Goal: Information Seeking & Learning: Learn about a topic

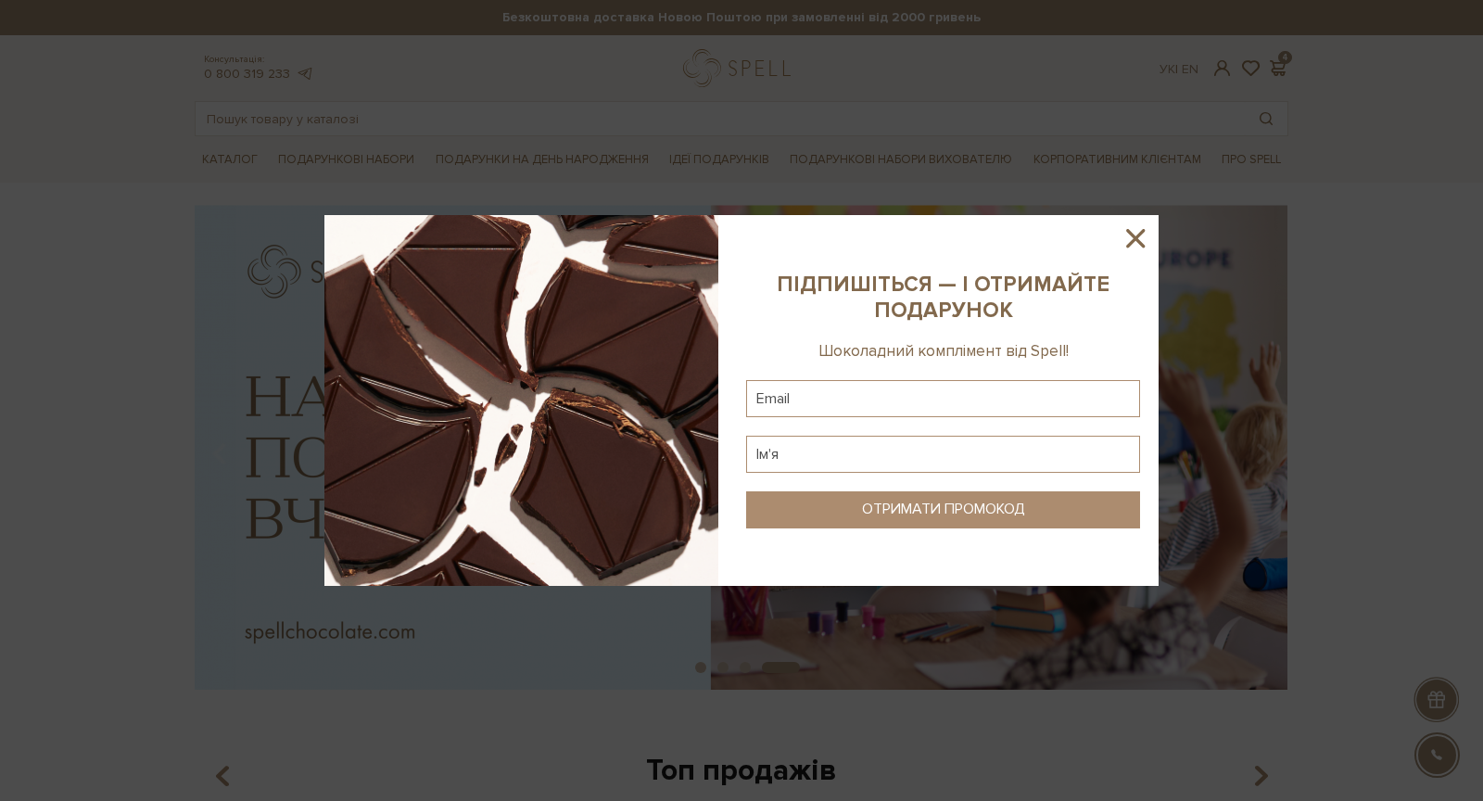
click at [1130, 247] on icon at bounding box center [1135, 238] width 32 height 32
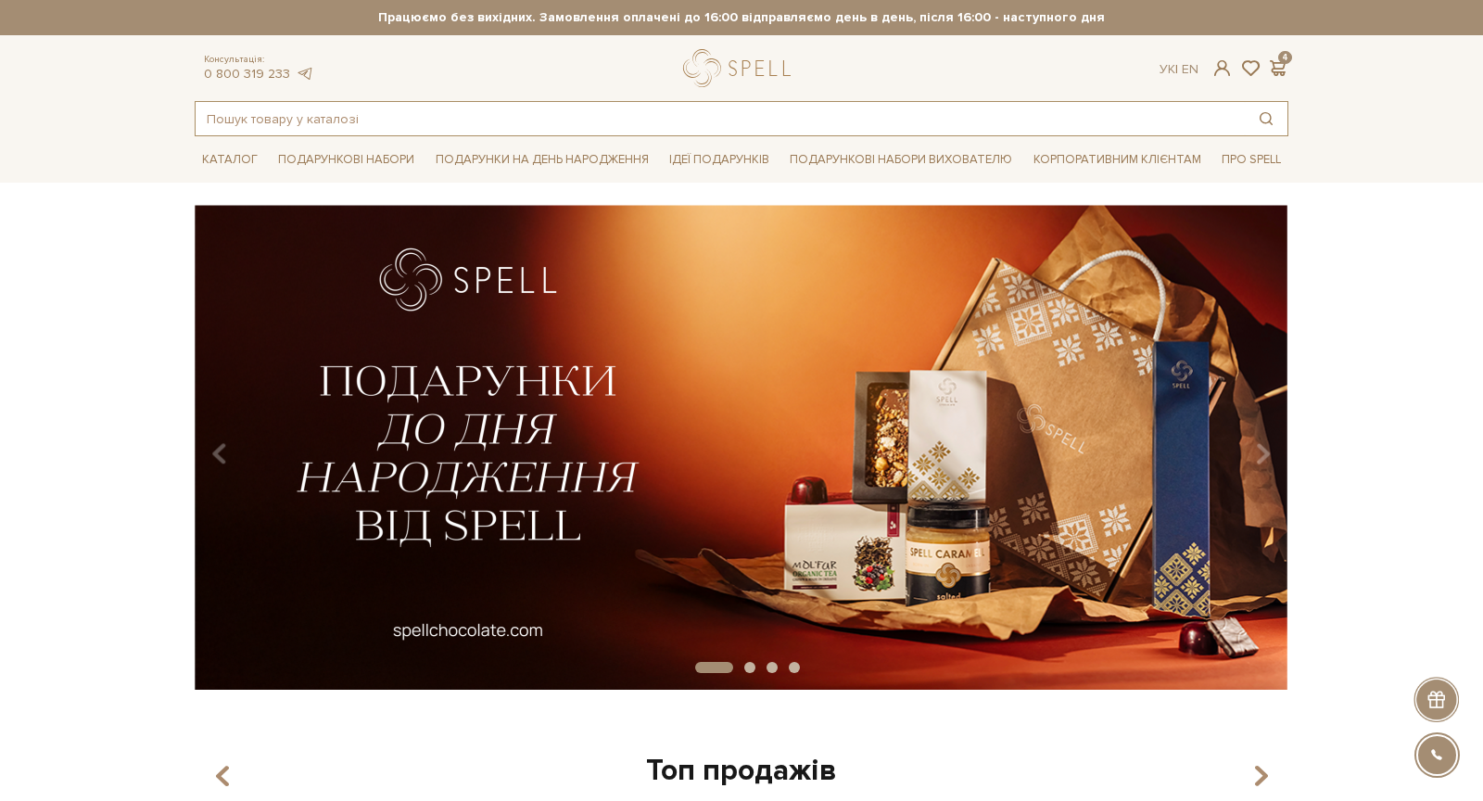
click at [576, 126] on input "text" at bounding box center [720, 118] width 1049 height 33
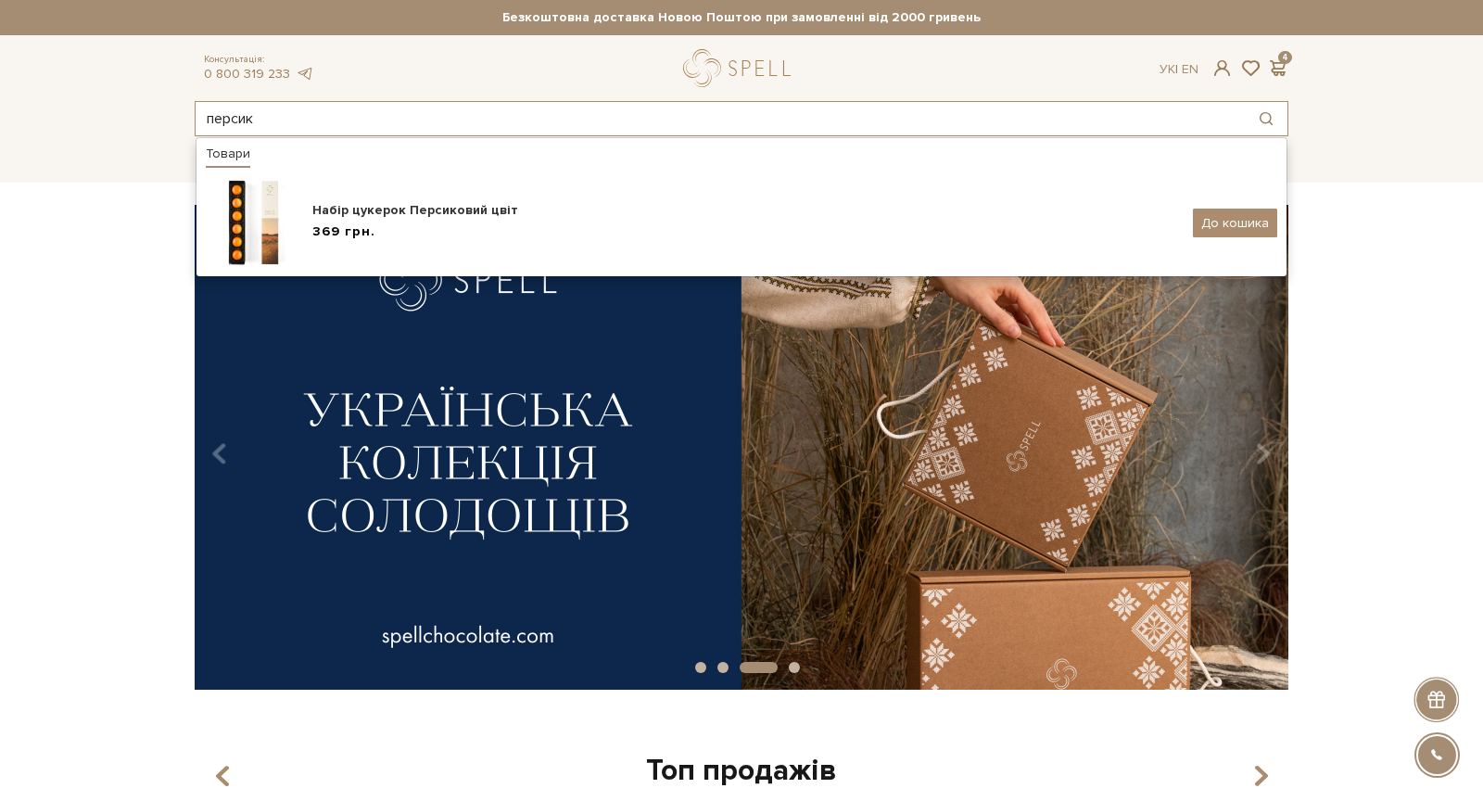
type input "персик"
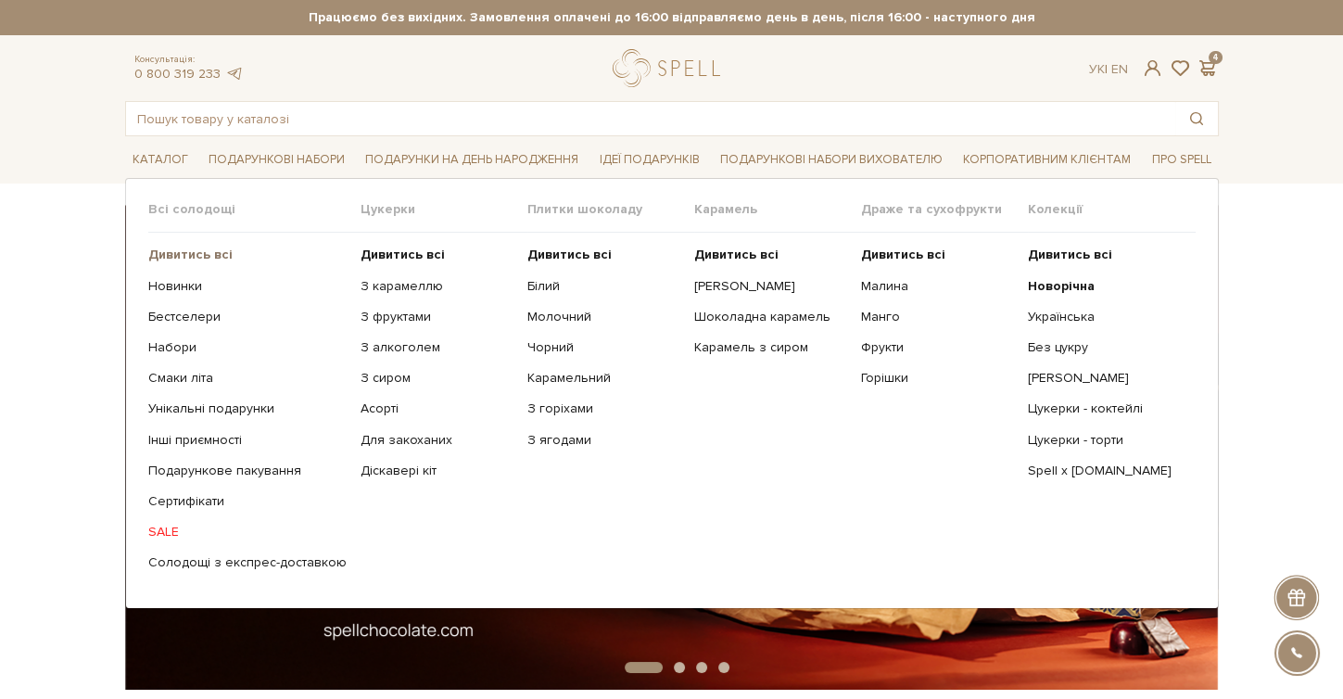
click at [171, 255] on b "Дивитись всі" at bounding box center [190, 255] width 84 height 16
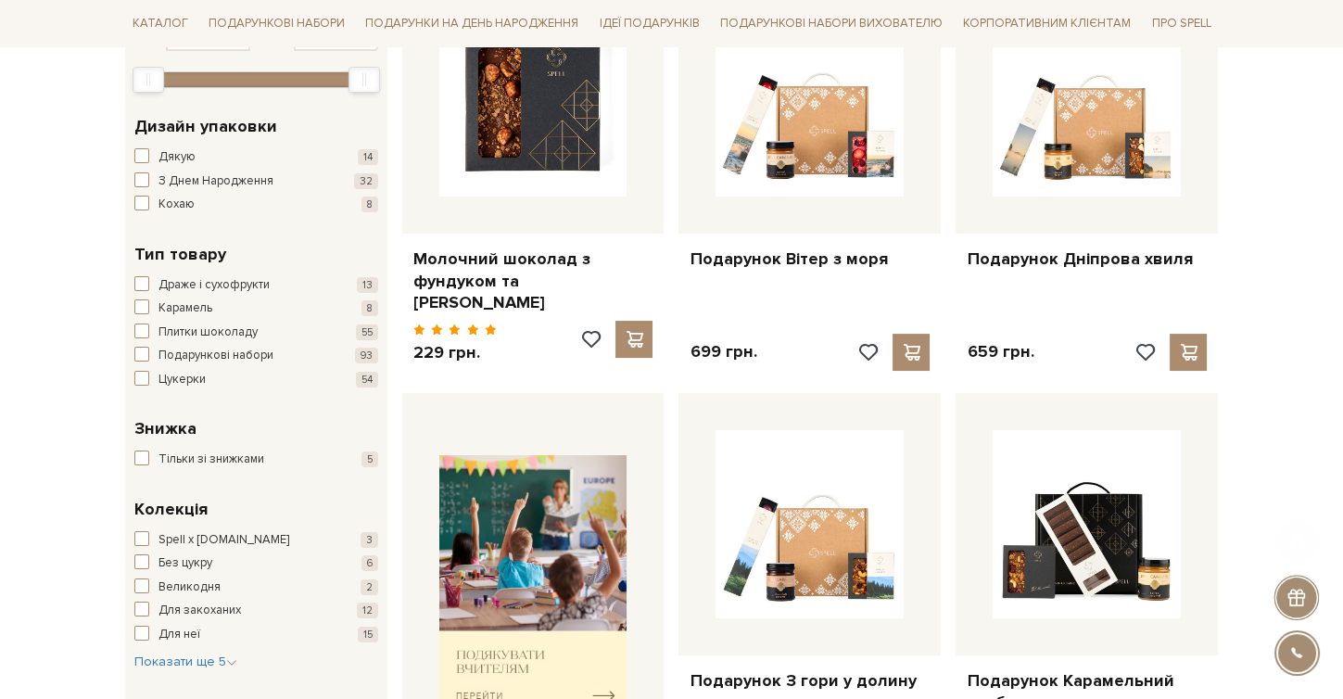
scroll to position [918, 0]
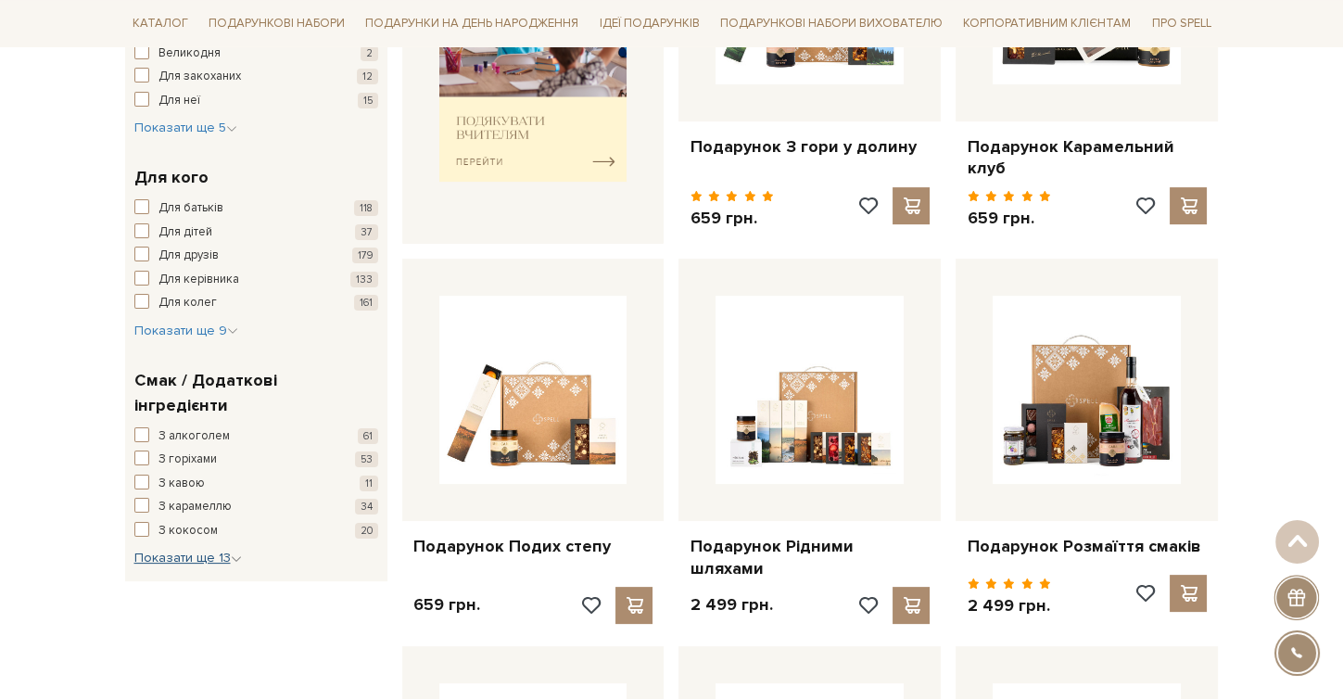
click at [183, 550] on span "Показати ще 13" at bounding box center [187, 558] width 107 height 16
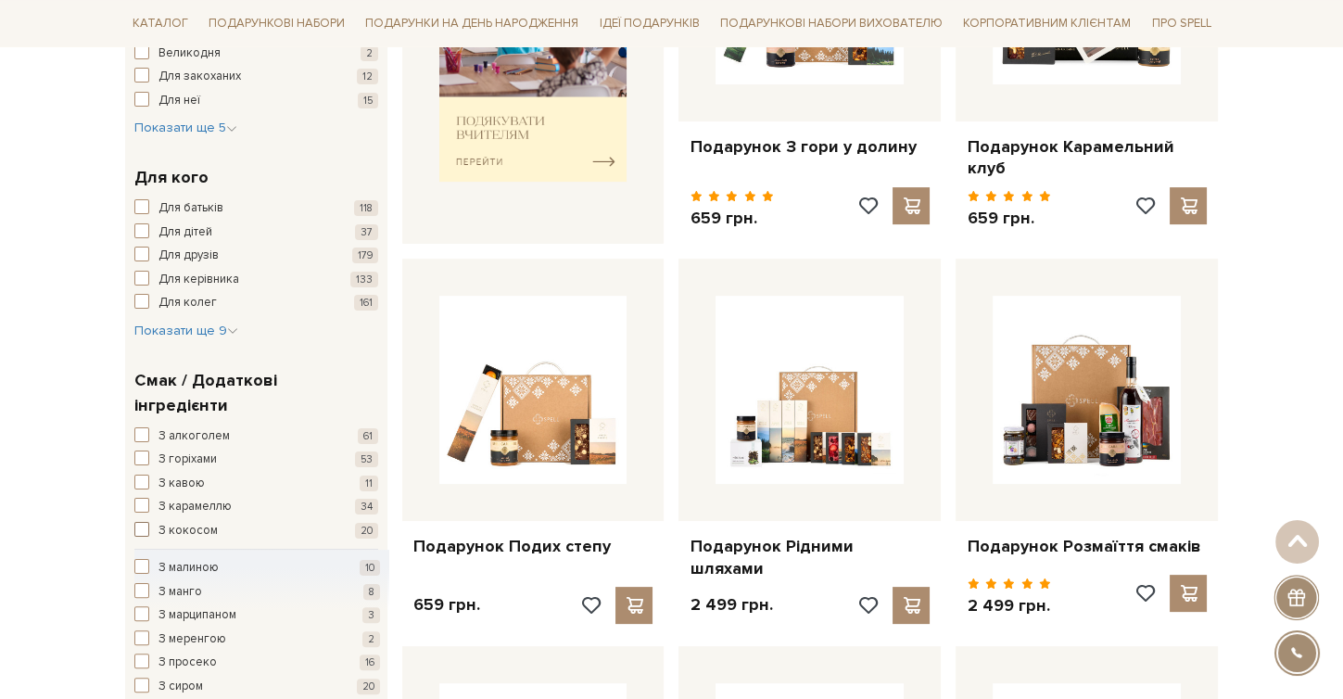
click at [138, 522] on span "button" at bounding box center [141, 529] width 15 height 15
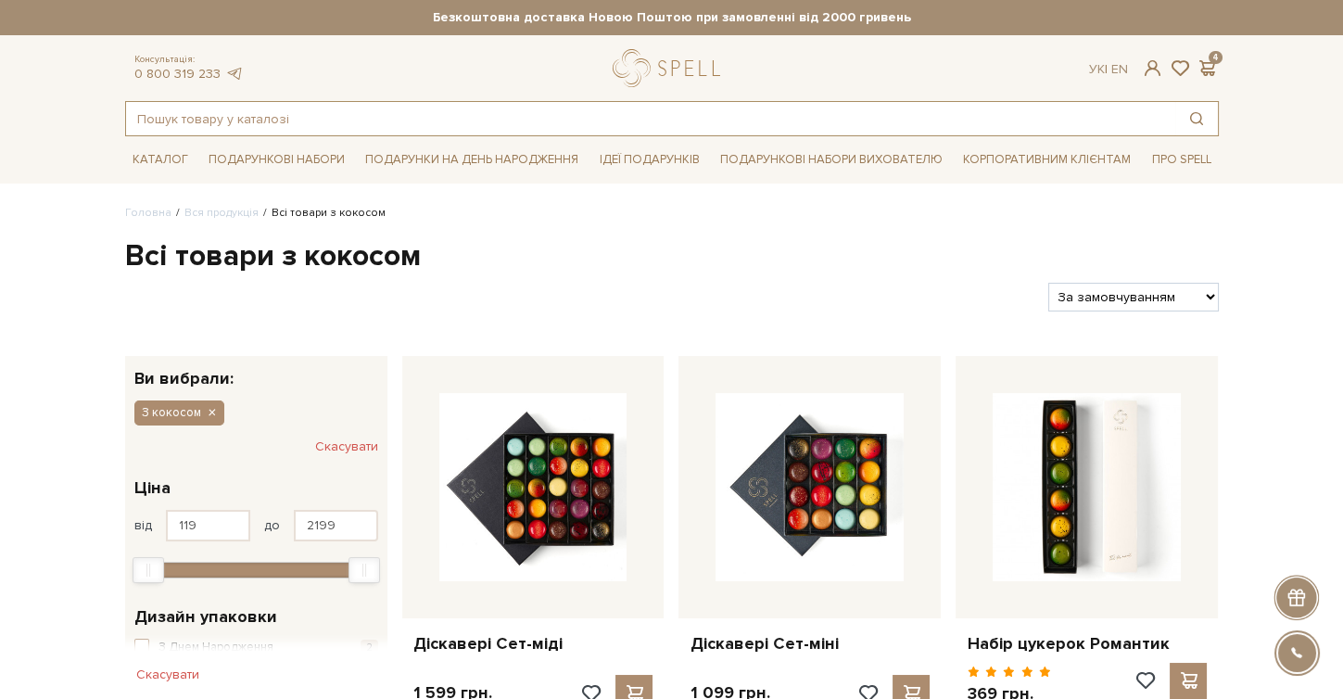
click at [246, 121] on input "text" at bounding box center [650, 118] width 1049 height 33
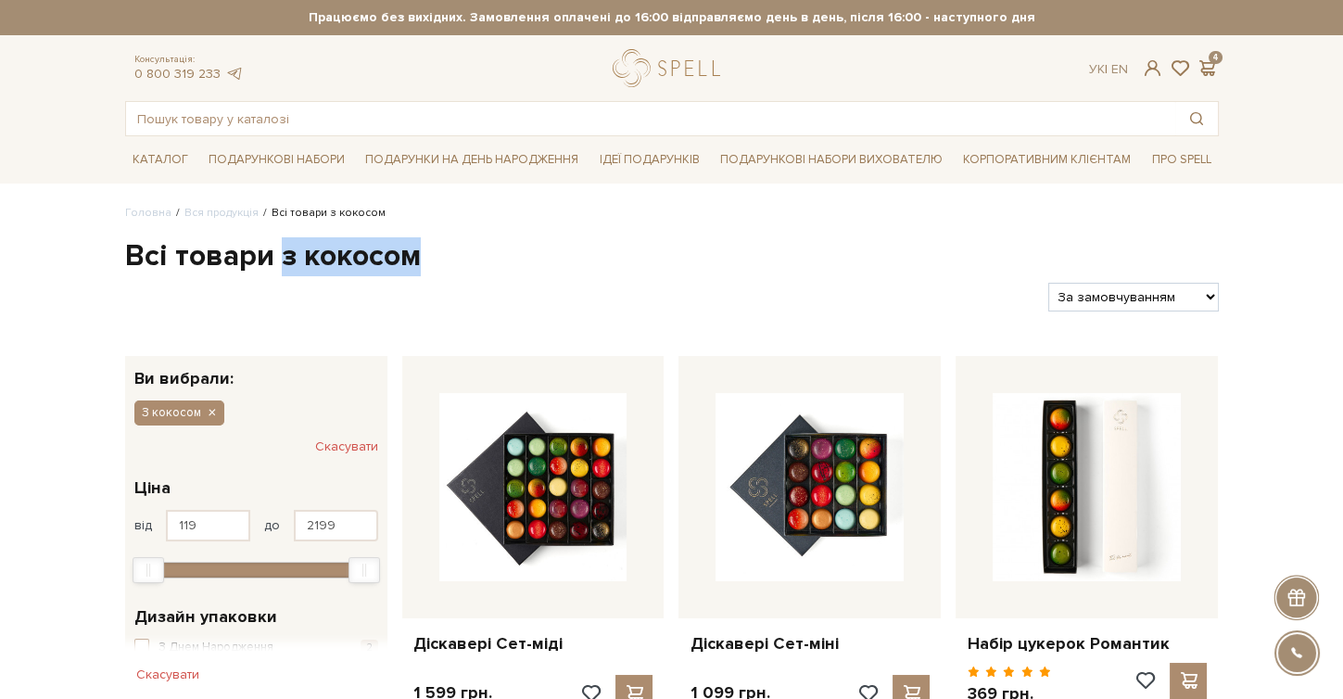
drag, startPoint x: 280, startPoint y: 258, endPoint x: 412, endPoint y: 270, distance: 133.1
click at [413, 270] on h1 "Всі товари з кокосом" at bounding box center [672, 256] width 1094 height 39
copy h1 "з кокосом"
click at [413, 116] on input "text" at bounding box center [650, 118] width 1049 height 33
paste input "з кокосом"
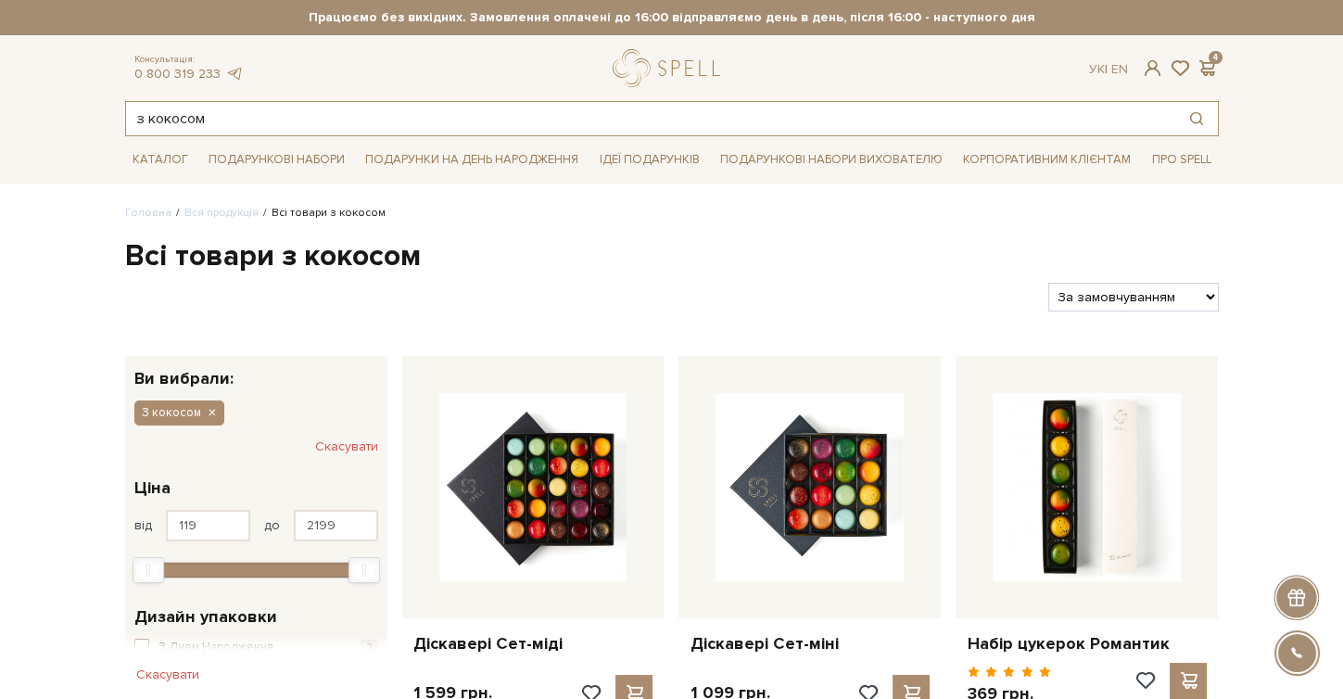
type input "з кокосом"
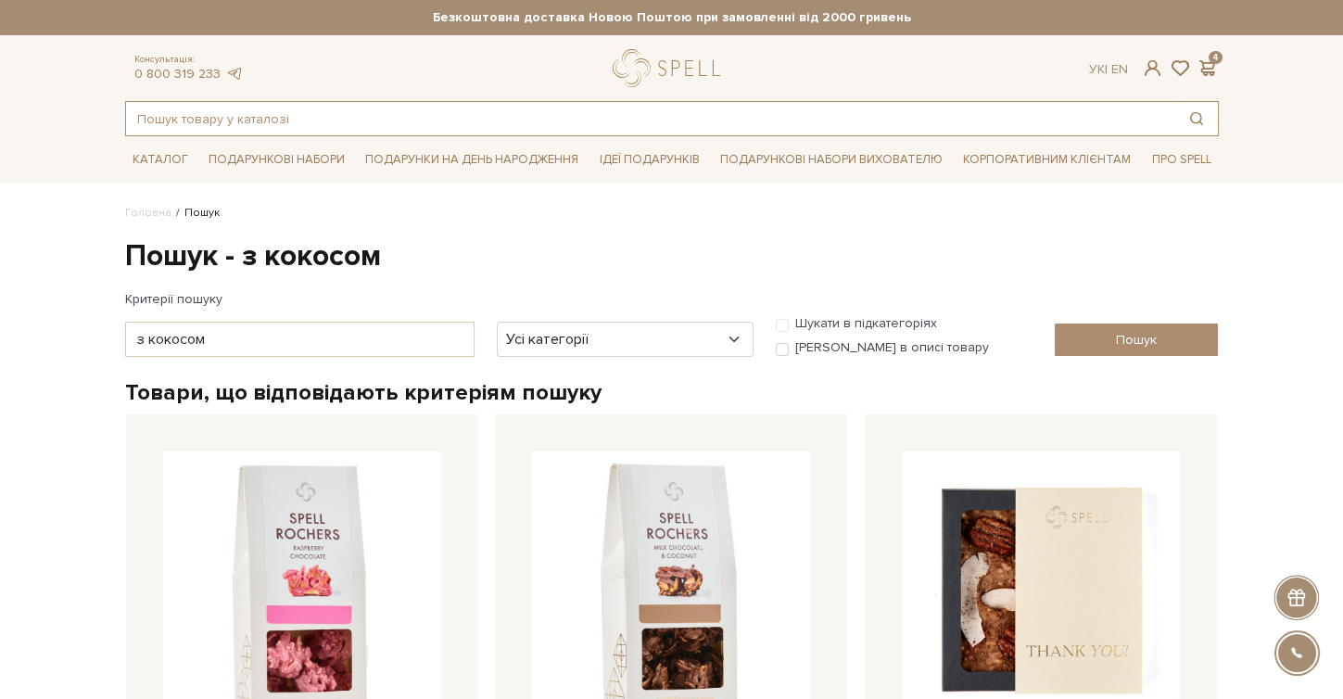
click at [297, 114] on input "text" at bounding box center [650, 118] width 1049 height 33
paste input "з кокосом"
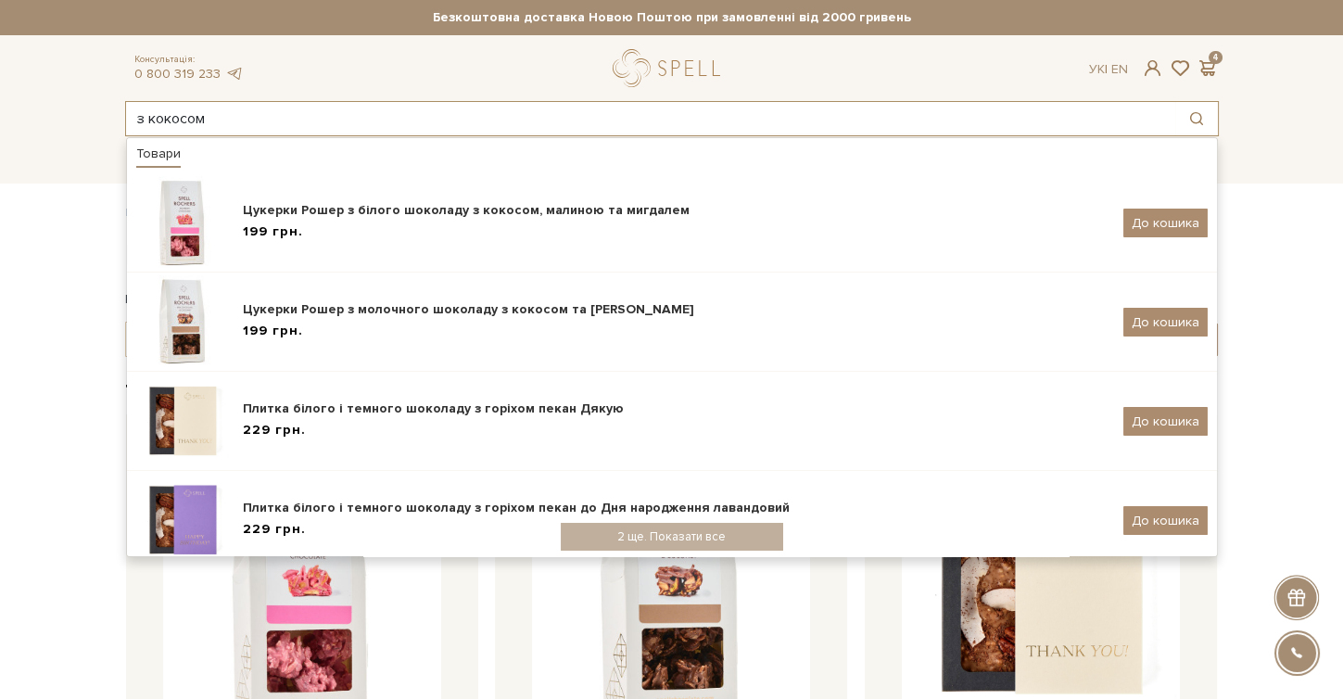
type input "з кокосом"
click at [52, 174] on div "Каталог Всі солодощі Дивитись всі" at bounding box center [671, 159] width 1343 height 46
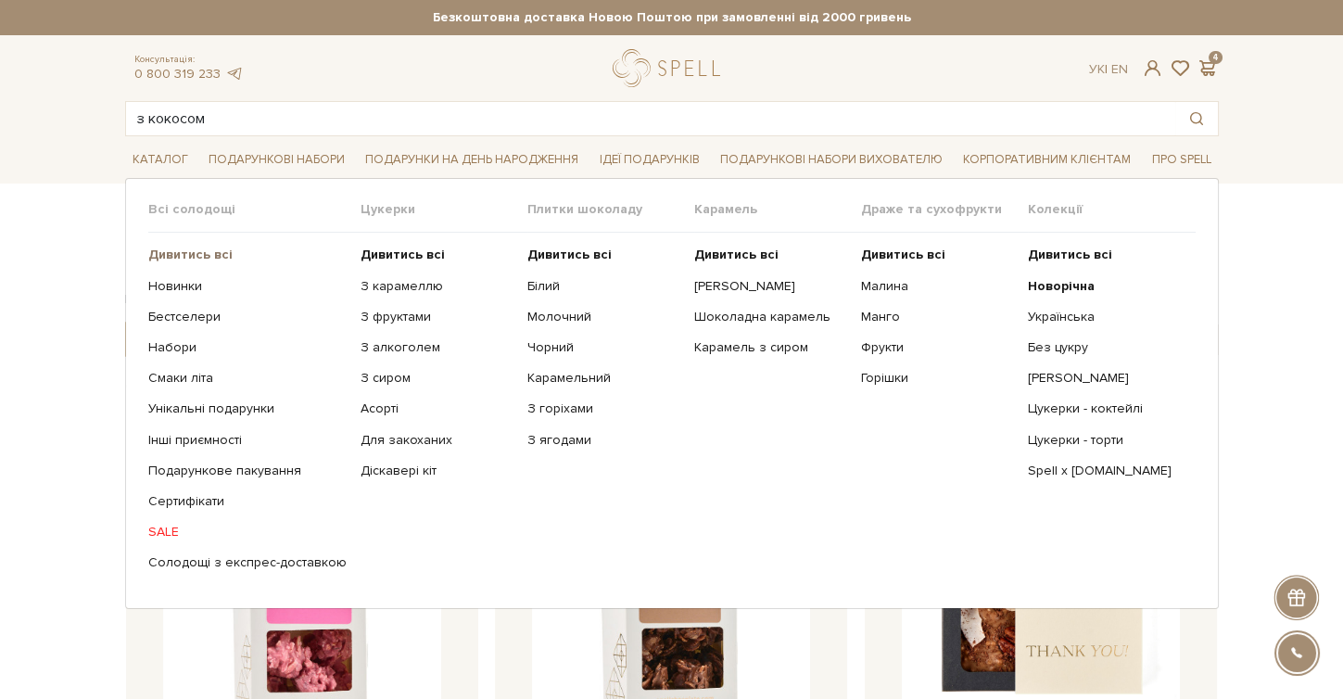
click at [179, 255] on b "Дивитись всі" at bounding box center [190, 255] width 84 height 16
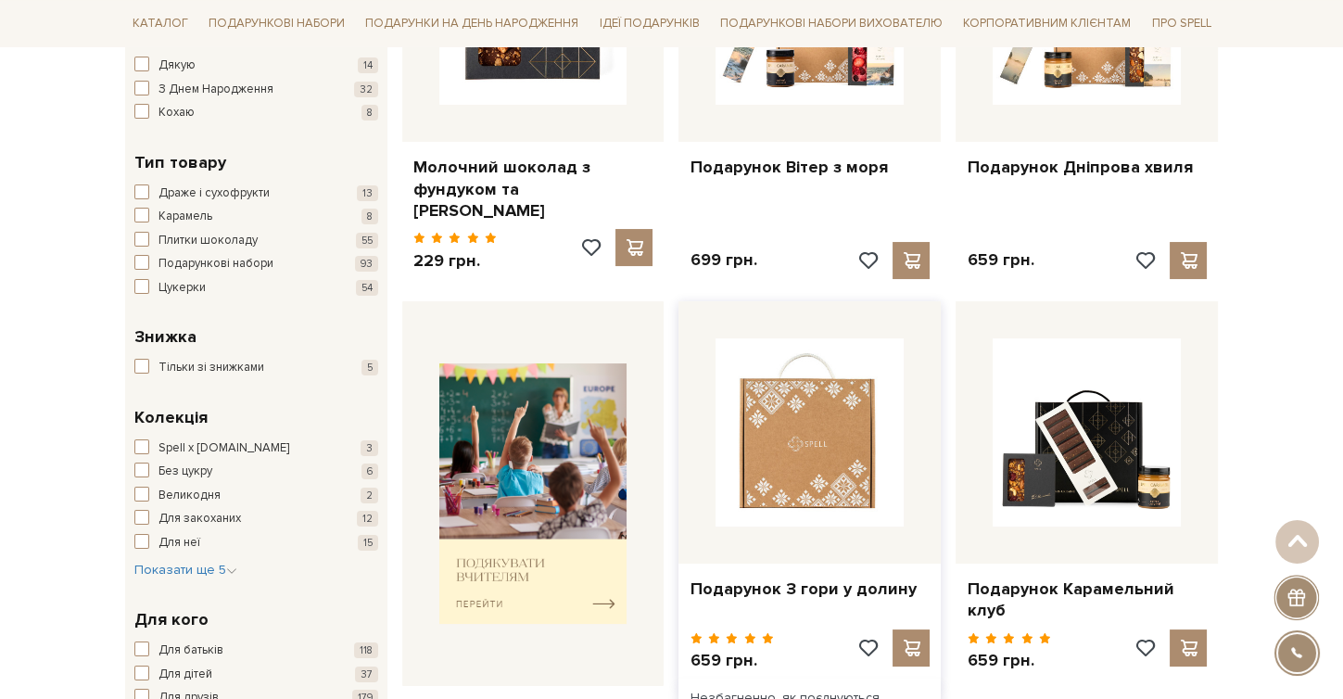
scroll to position [473, 0]
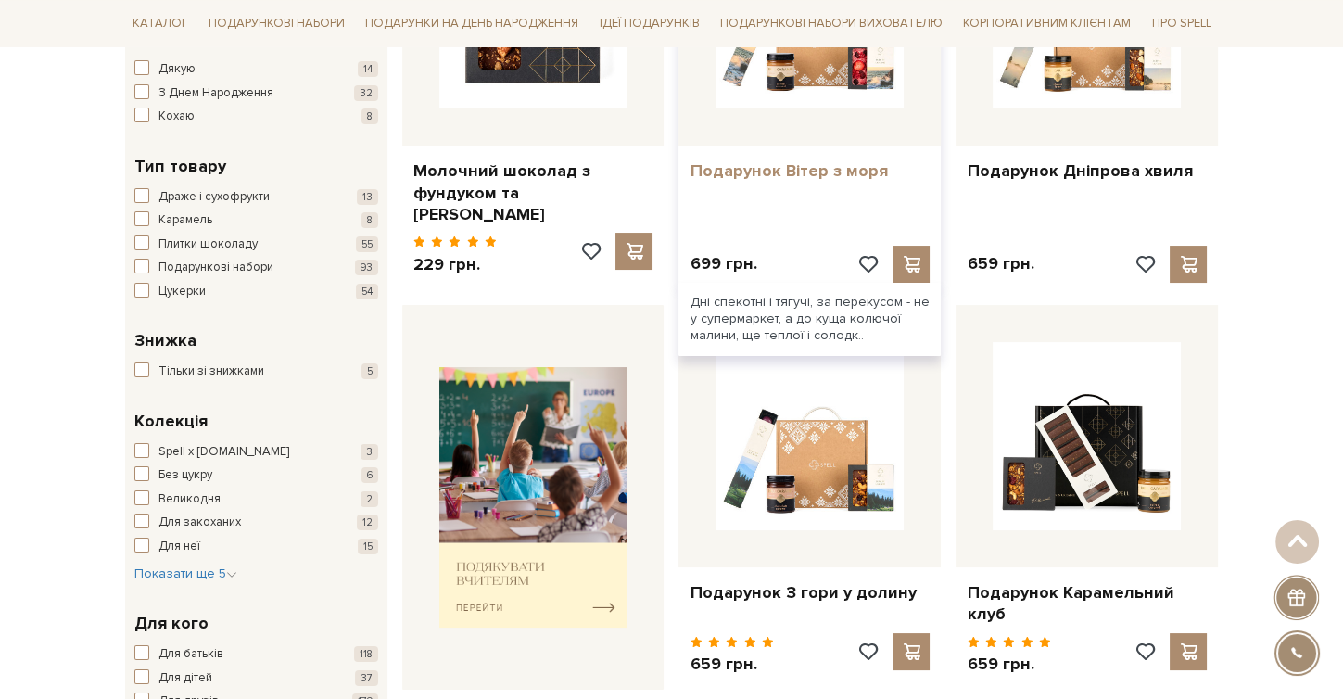
click at [830, 170] on link "Подарунок Вітер з моря" at bounding box center [809, 170] width 240 height 21
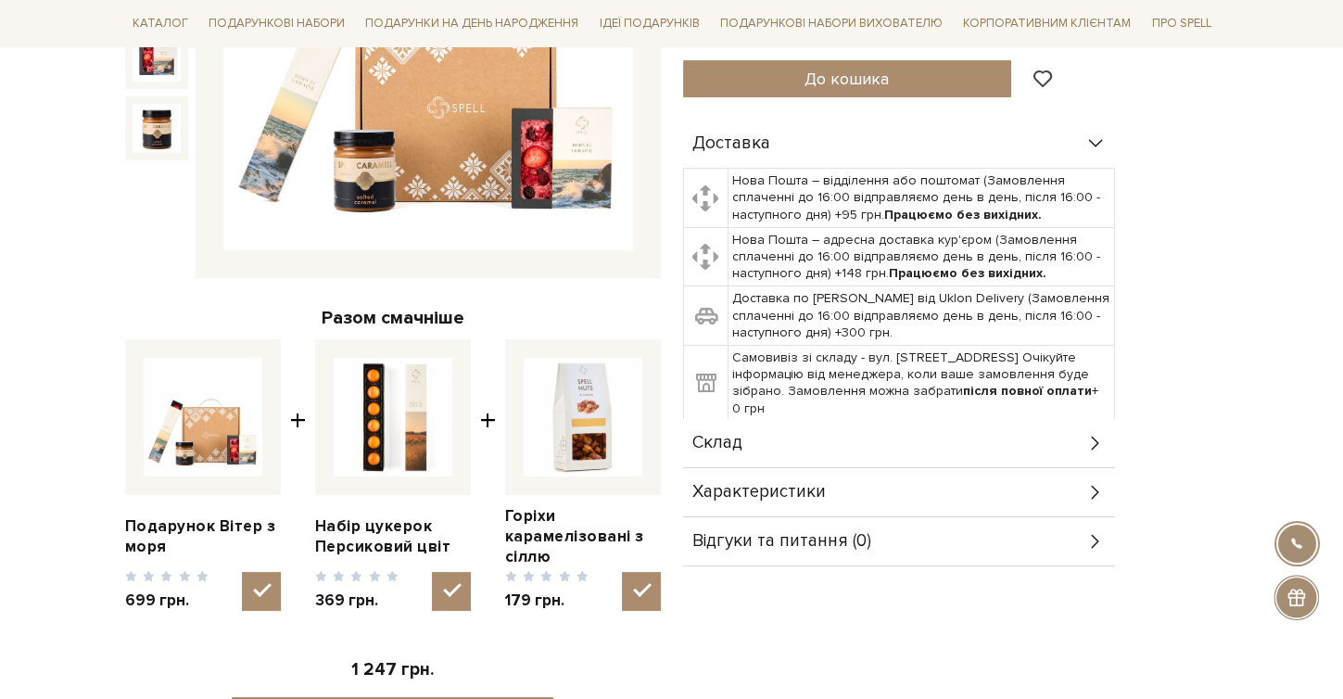
scroll to position [482, 0]
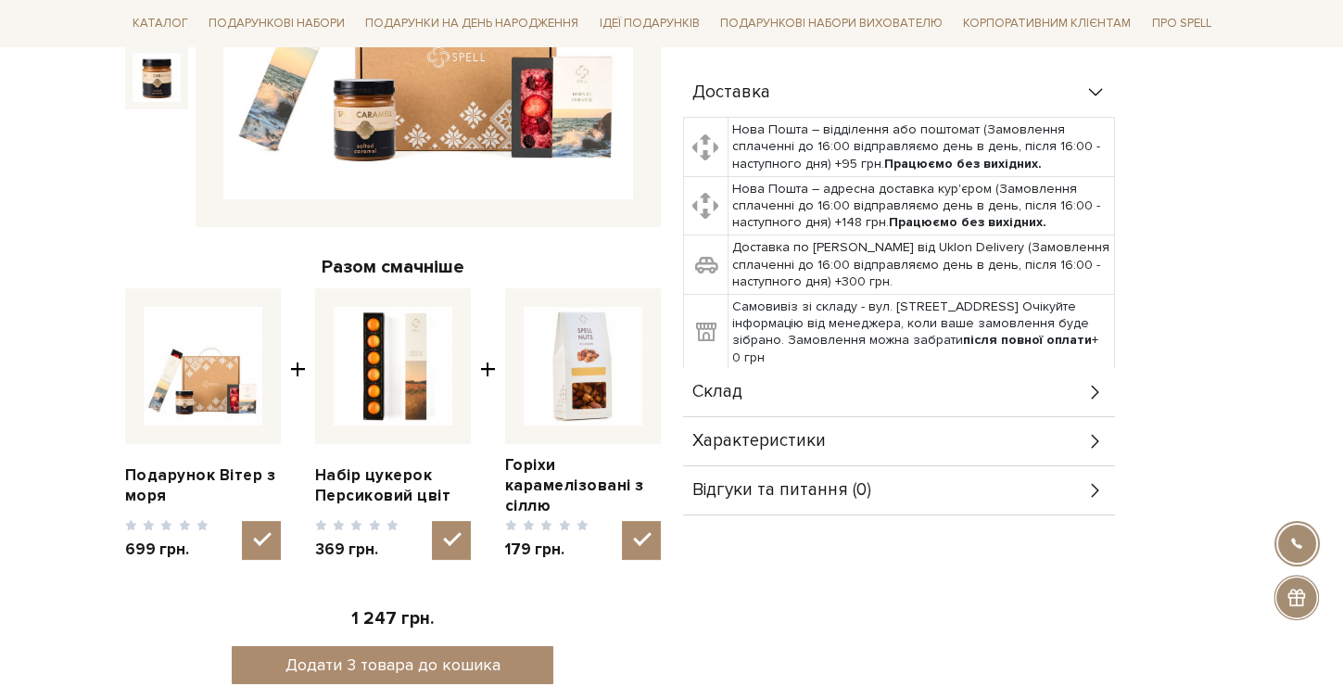
click at [760, 449] on div "Характеристики" at bounding box center [899, 441] width 432 height 48
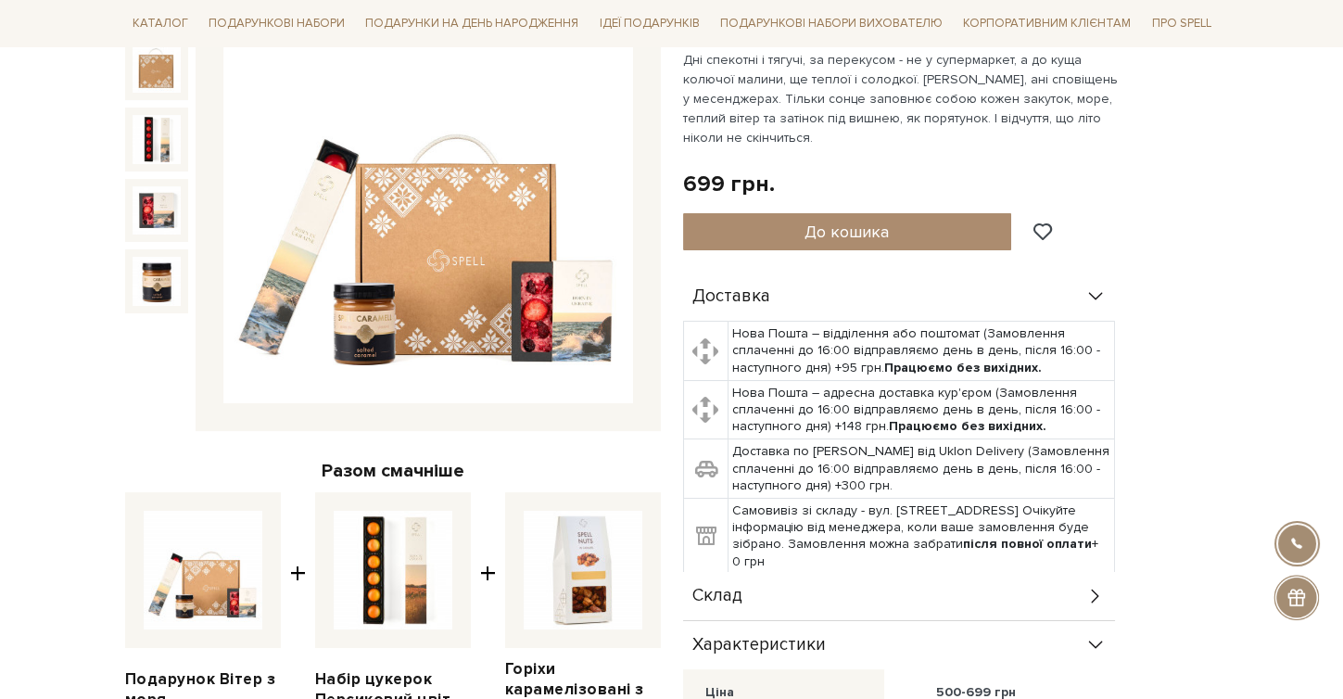
scroll to position [0, 0]
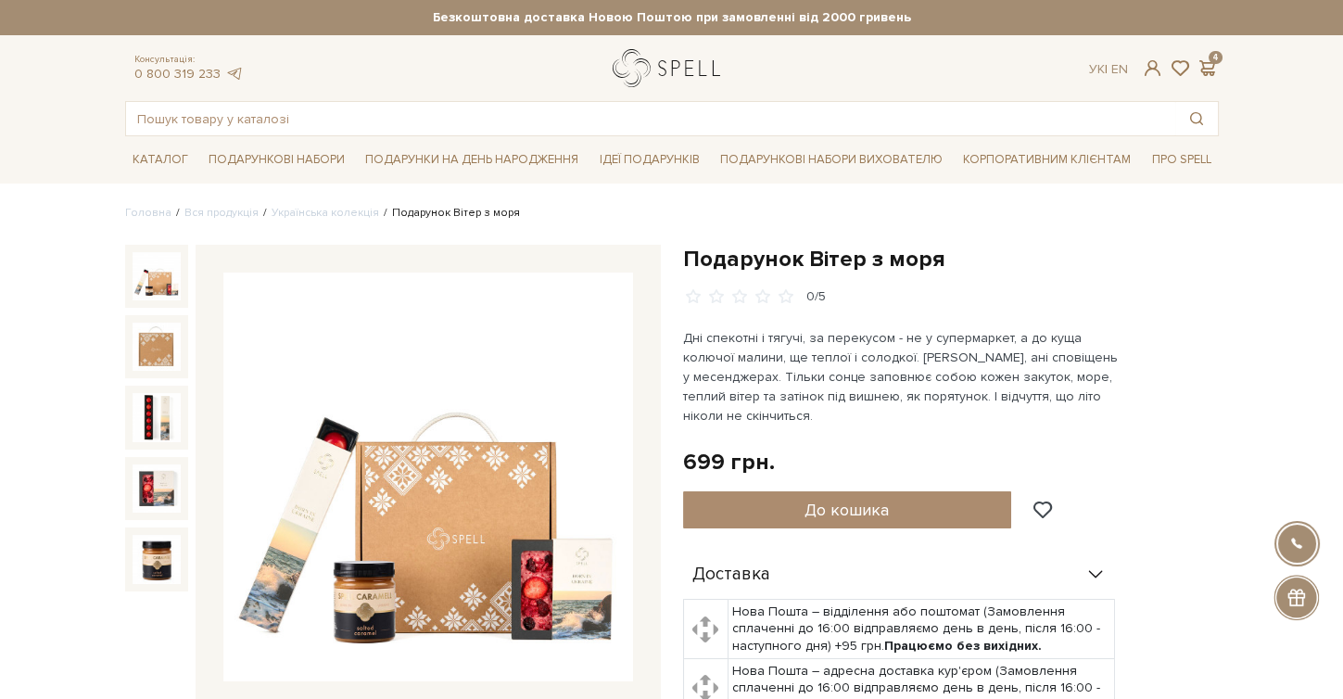
click at [662, 72] on link "logo" at bounding box center [671, 68] width 116 height 38
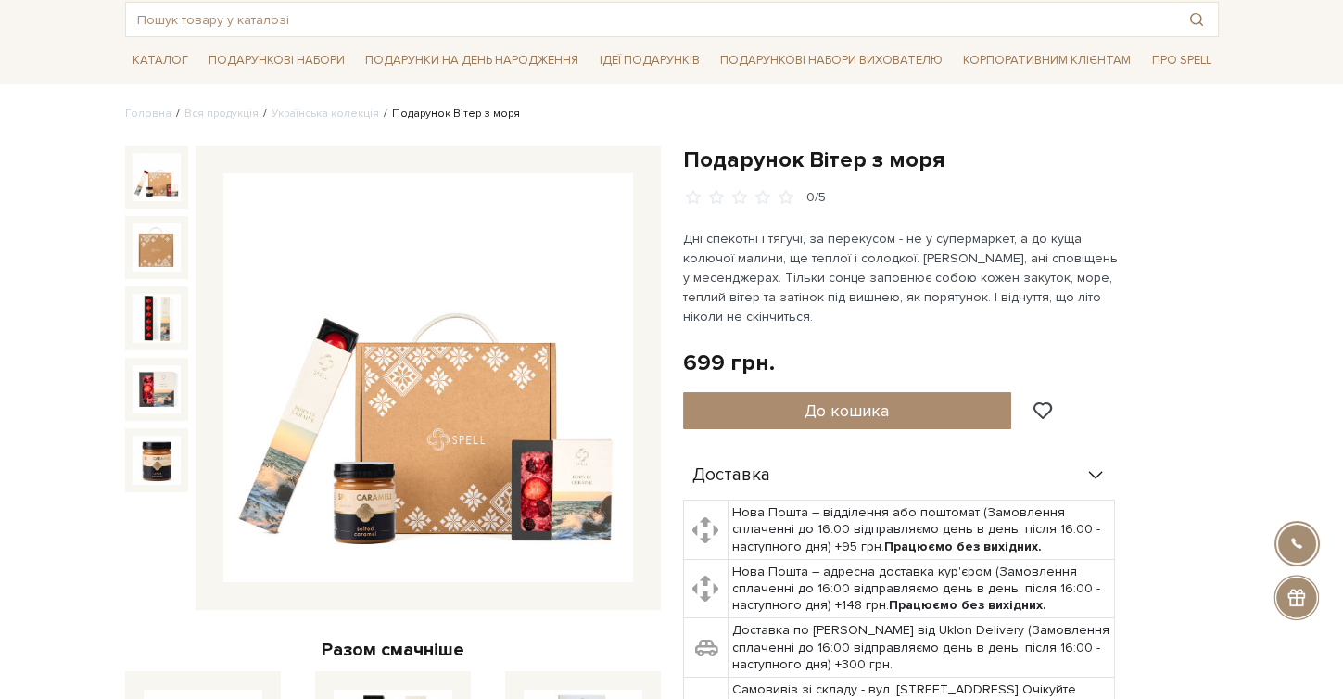
scroll to position [100, 0]
click at [790, 463] on div "Доставка" at bounding box center [899, 474] width 432 height 48
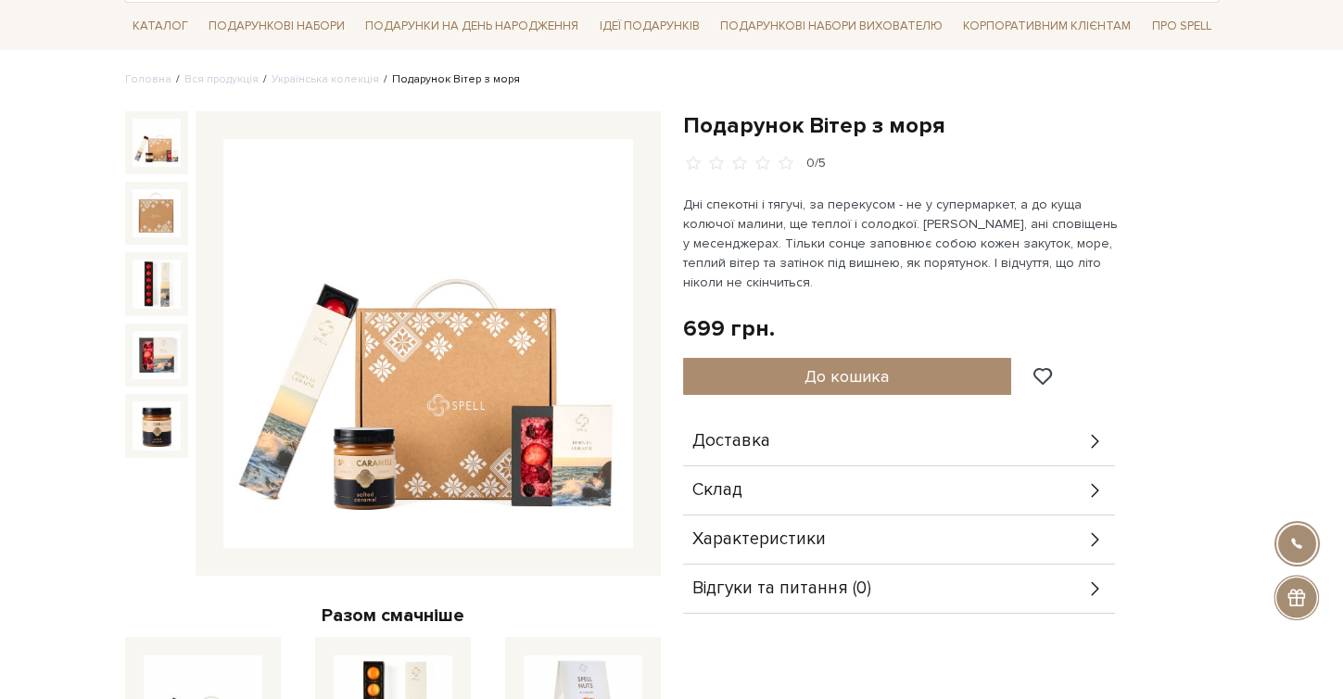
click at [790, 488] on div "Склад" at bounding box center [899, 490] width 432 height 48
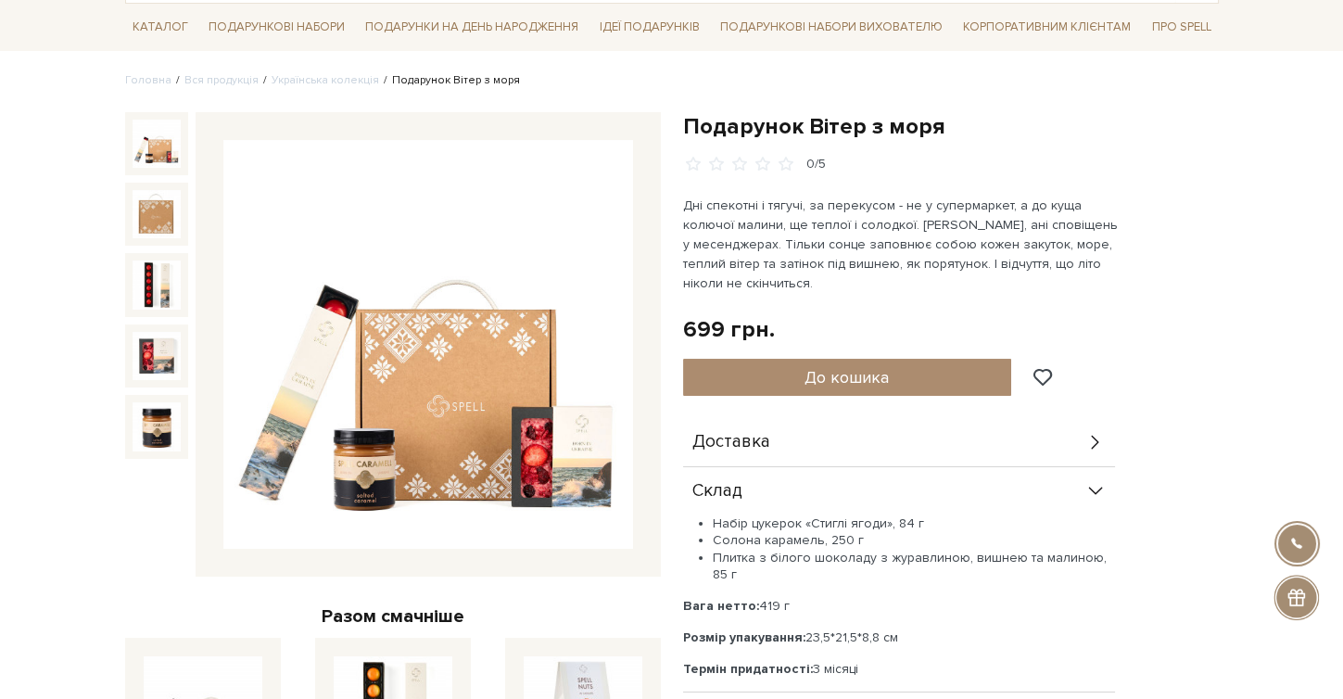
scroll to position [132, 0]
click at [821, 136] on h1 "Подарунок Вітер з моря" at bounding box center [951, 127] width 536 height 29
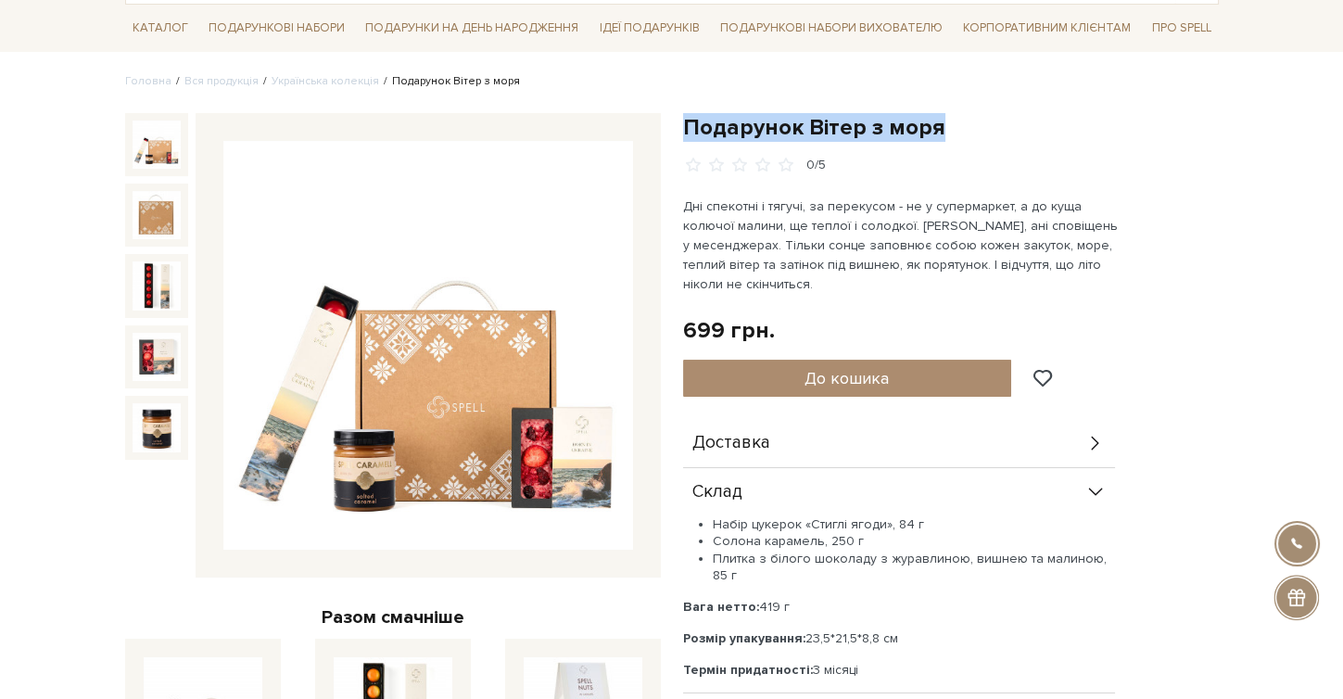
copy div "Подарунок Вітер з моря"
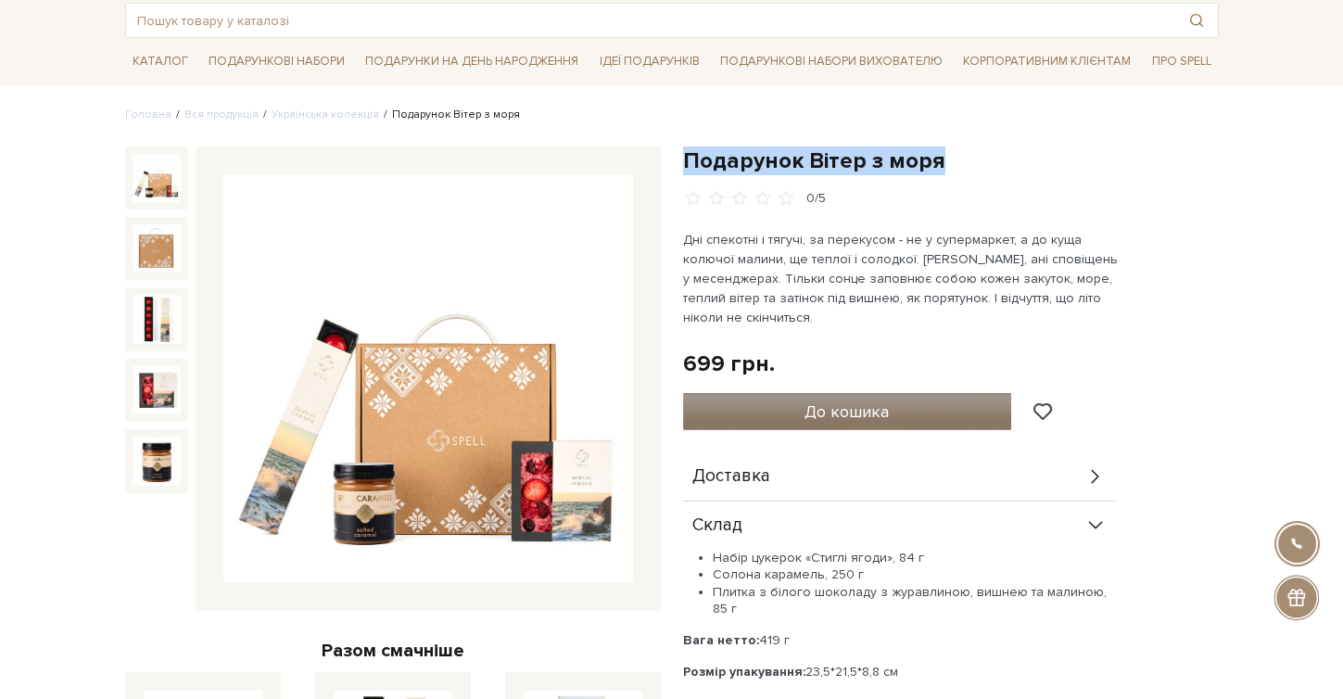
scroll to position [96, 0]
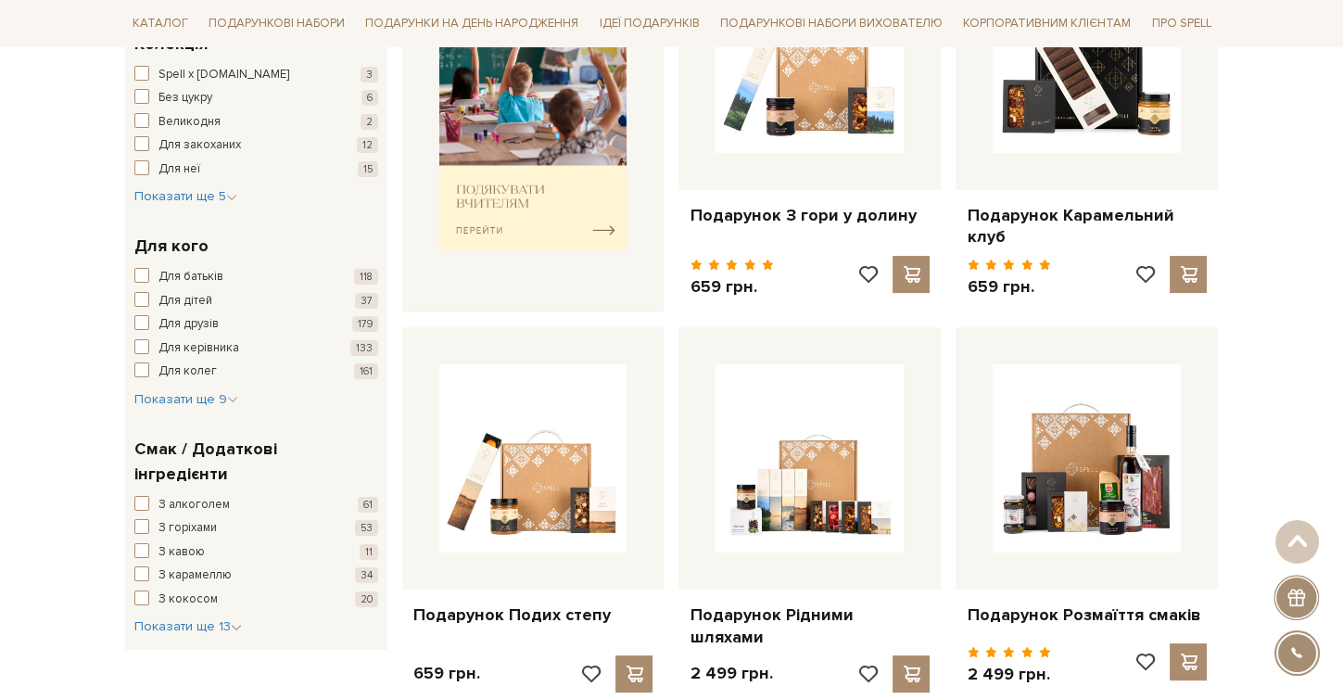
scroll to position [851, 0]
click at [169, 617] on span "Показати ще 13" at bounding box center [187, 625] width 107 height 16
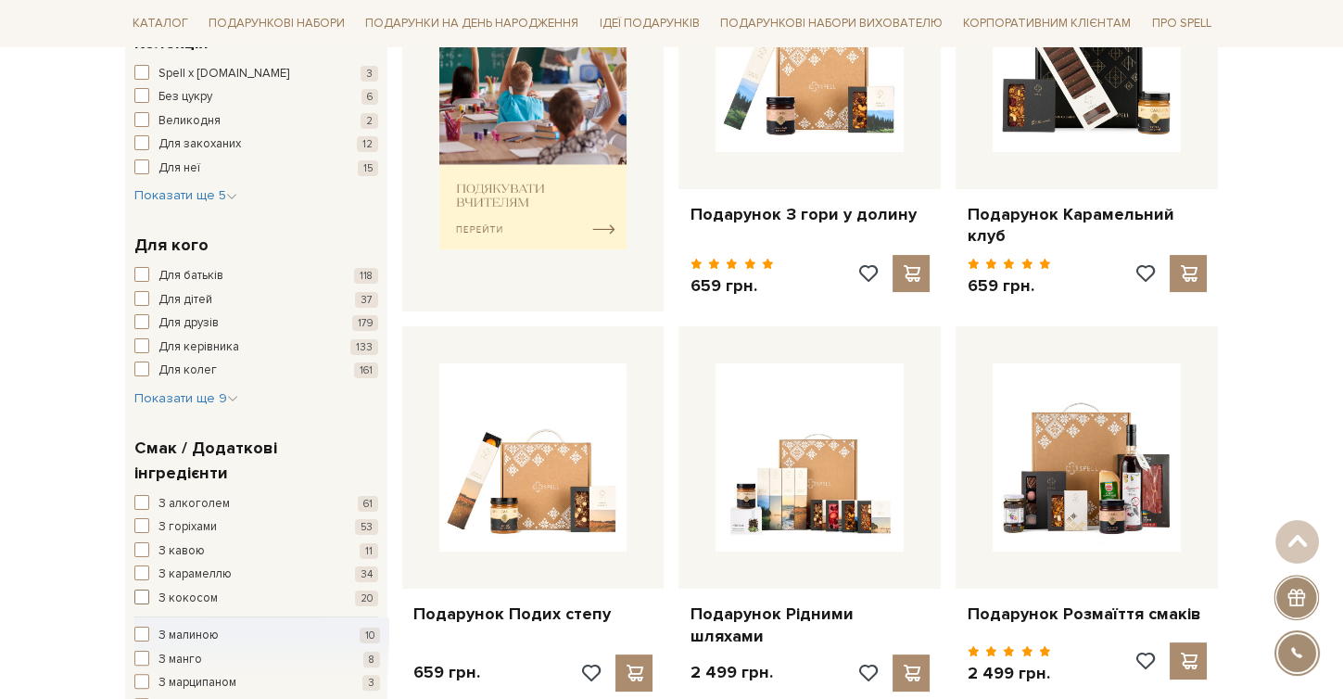
click at [144, 589] on span "button" at bounding box center [141, 596] width 15 height 15
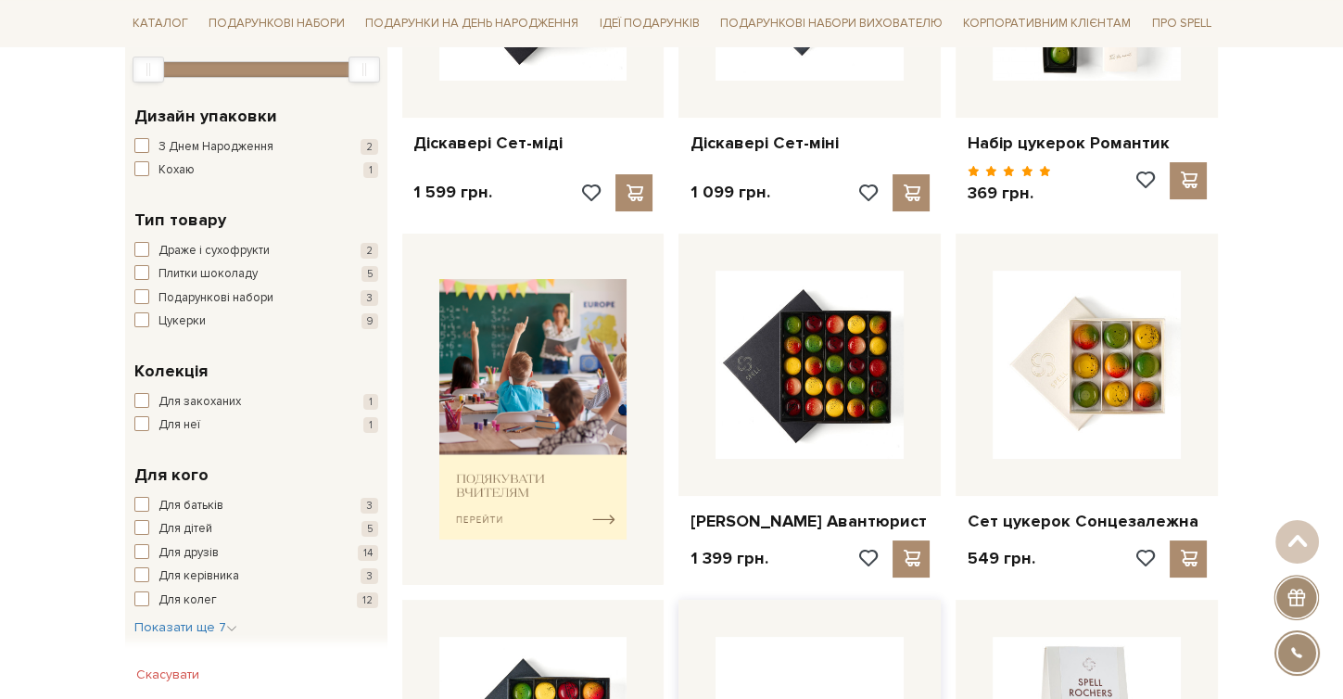
scroll to position [413, 0]
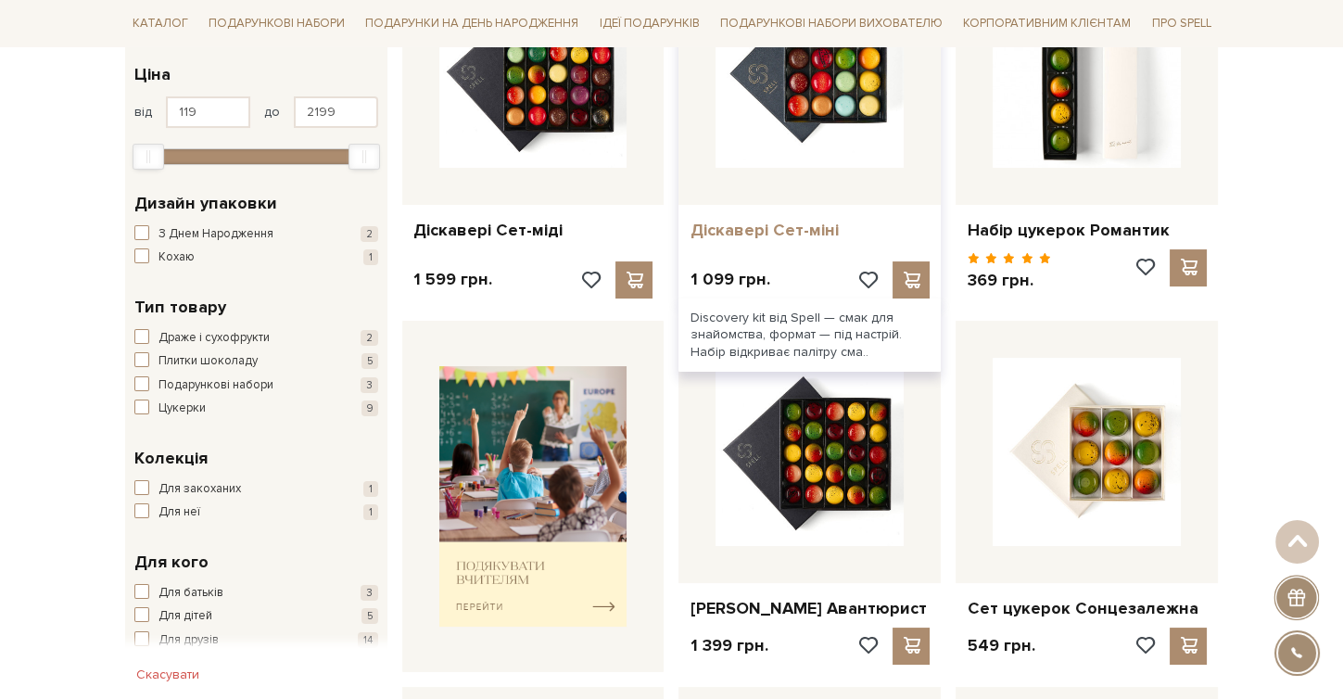
click at [770, 229] on link "Діскавері Сет-міні" at bounding box center [809, 230] width 240 height 21
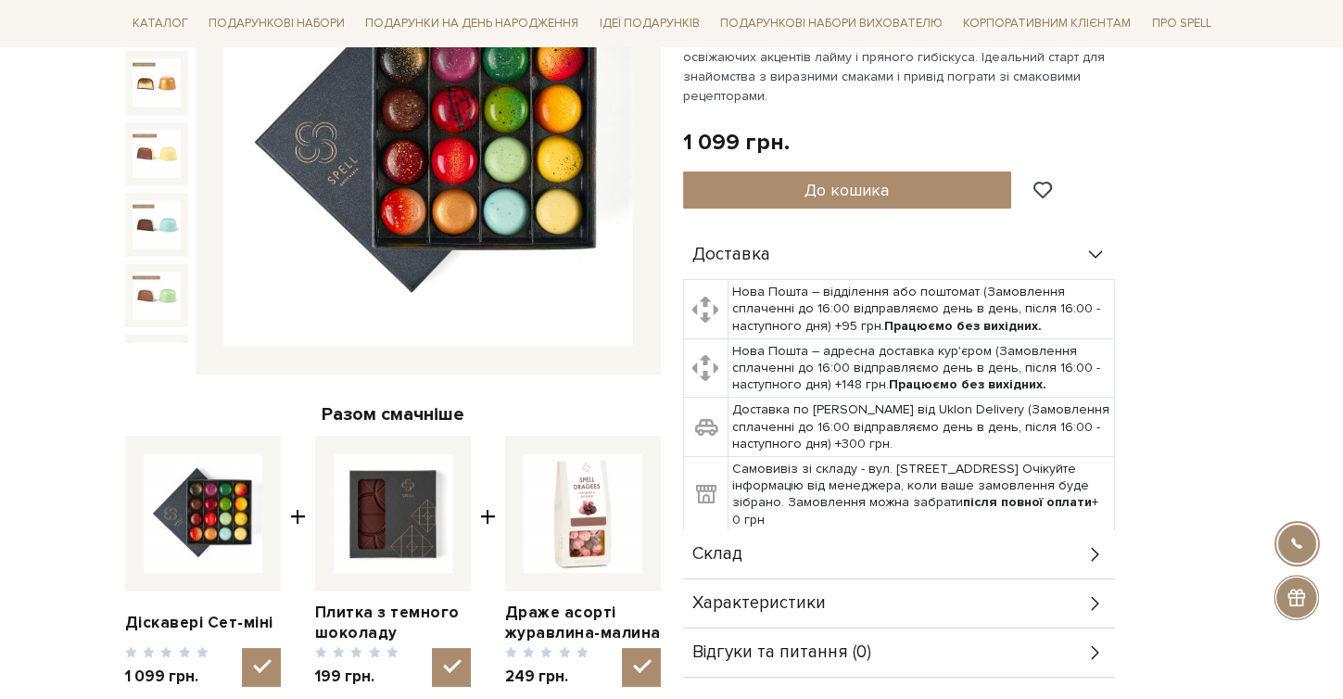
scroll to position [419, 0]
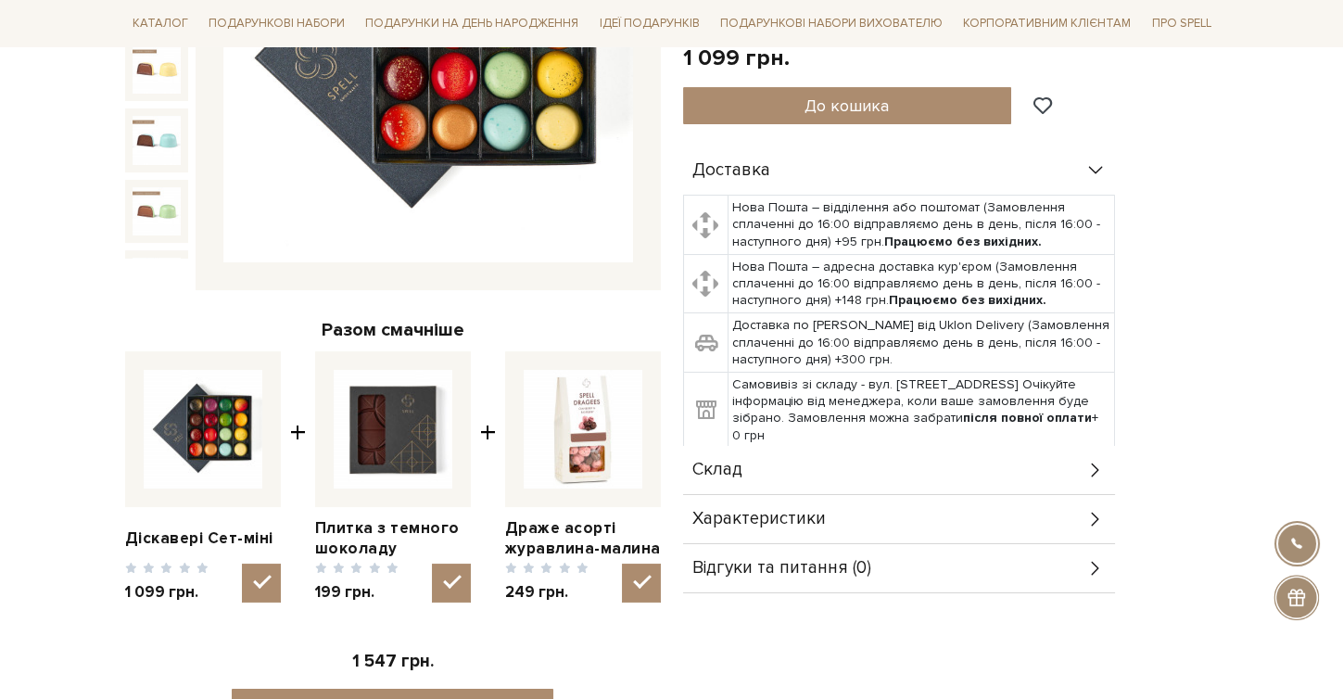
click at [773, 504] on div "Характеристики" at bounding box center [899, 519] width 432 height 48
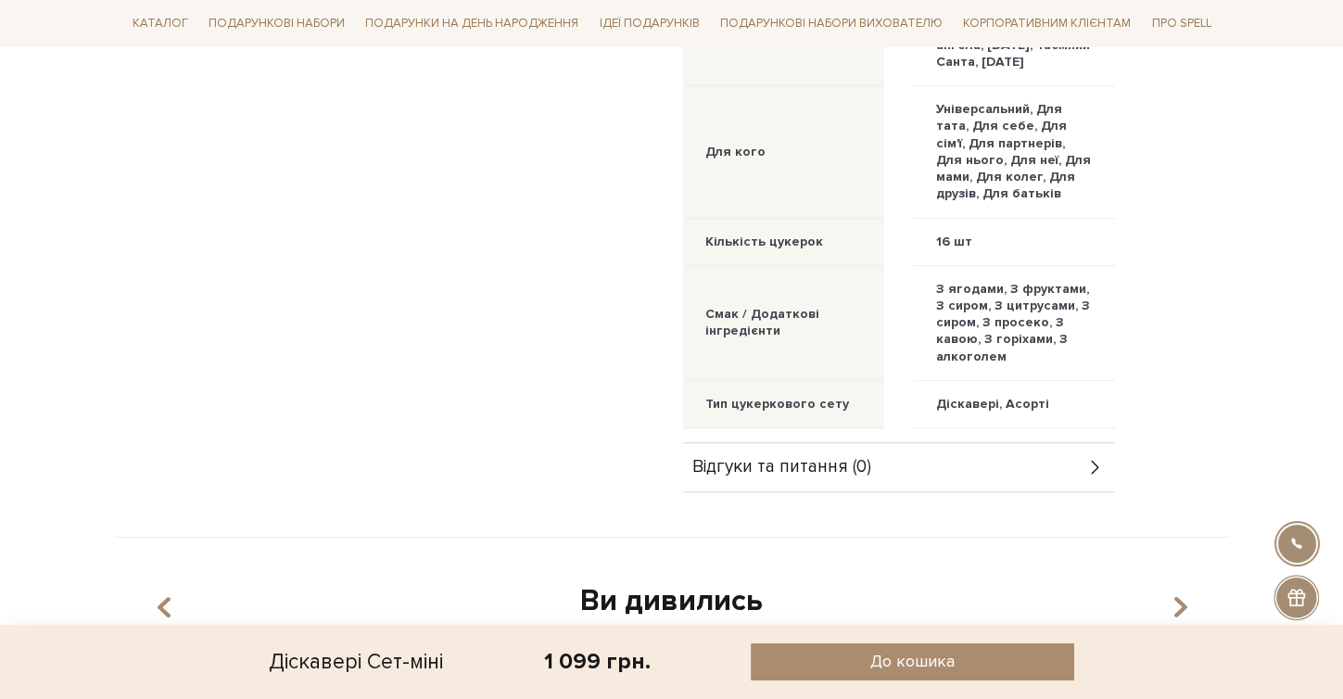
scroll to position [1336, 0]
drag, startPoint x: 936, startPoint y: 301, endPoint x: 1043, endPoint y: 374, distance: 130.1
click at [1043, 364] on div "З ягодами, З фруктами, З сиром, З цитрусами, З сиром, З просеко, З кавою, З гор…" at bounding box center [1014, 322] width 157 height 84
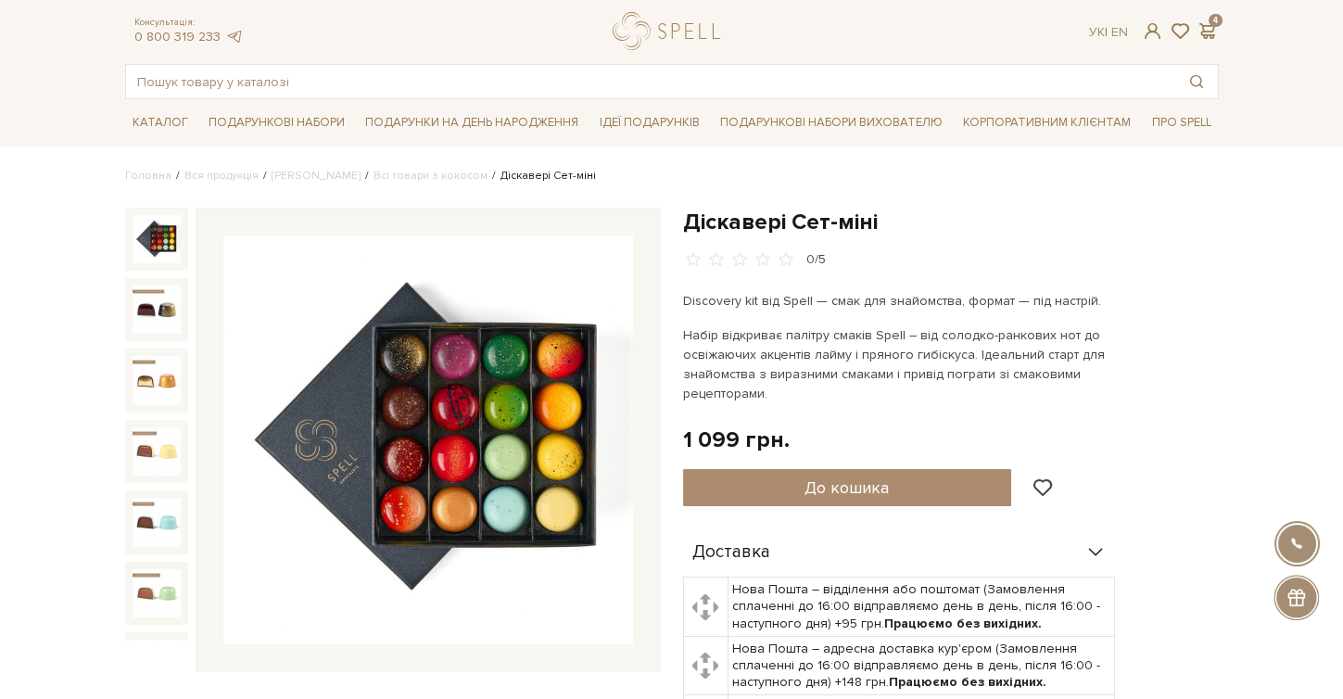
scroll to position [0, 0]
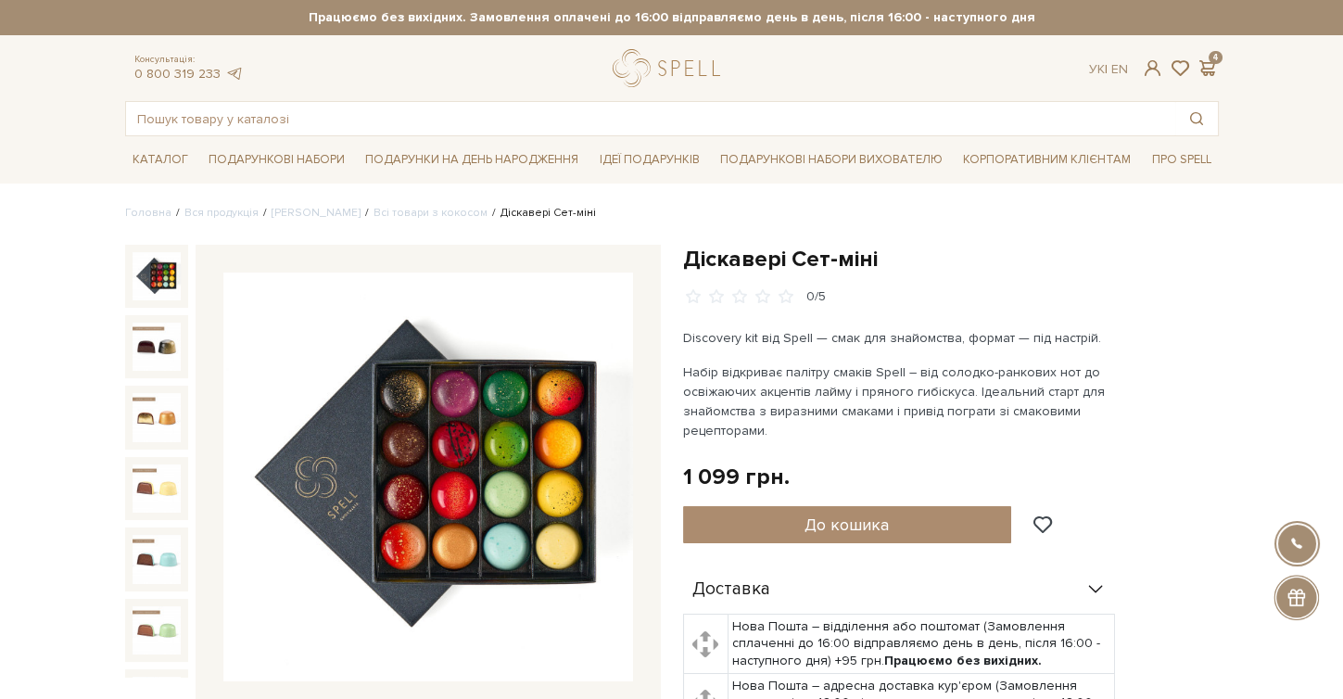
click at [759, 262] on h1 "Діскавері Сет-міні" at bounding box center [951, 259] width 536 height 29
